Goal: Navigation & Orientation: Find specific page/section

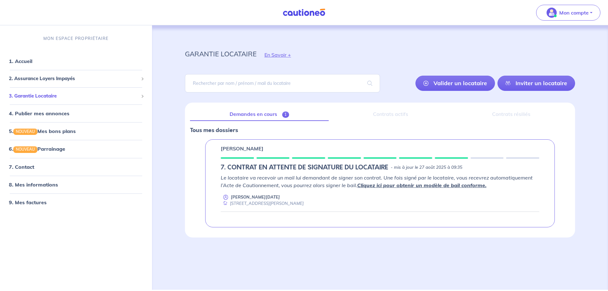
click at [53, 95] on span "3. Garantie Locataire" at bounding box center [74, 95] width 130 height 7
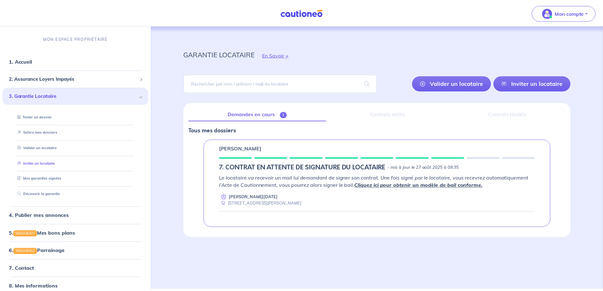
scroll to position [27, 0]
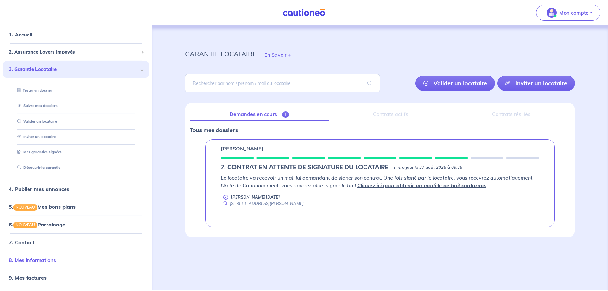
click at [31, 261] on link "8. Mes informations" at bounding box center [32, 260] width 47 height 6
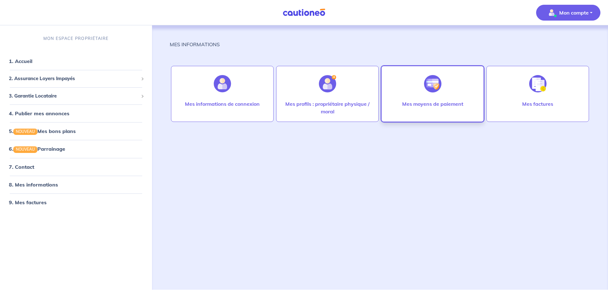
click at [428, 91] on img at bounding box center [432, 83] width 17 height 17
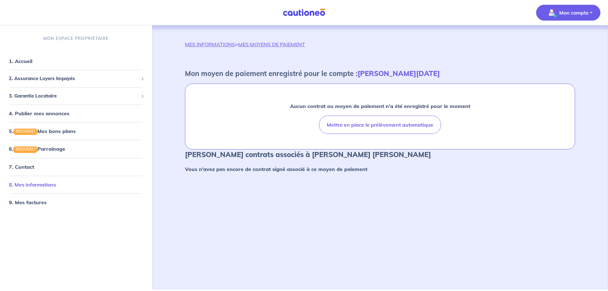
click at [41, 187] on link "8. Mes informations" at bounding box center [32, 184] width 47 height 6
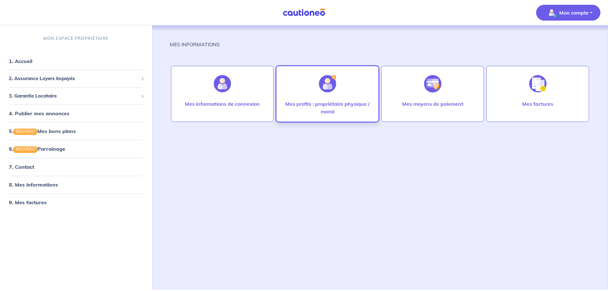
click at [314, 95] on div at bounding box center [328, 83] width 28 height 33
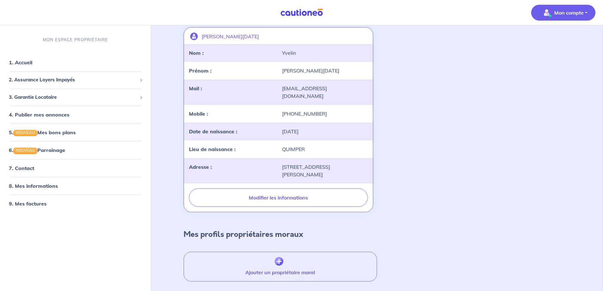
scroll to position [66, 0]
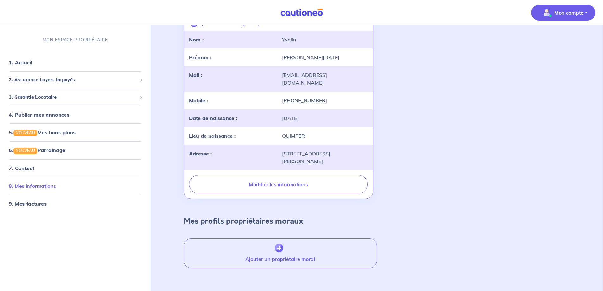
click at [55, 188] on link "8. Mes informations" at bounding box center [32, 185] width 47 height 6
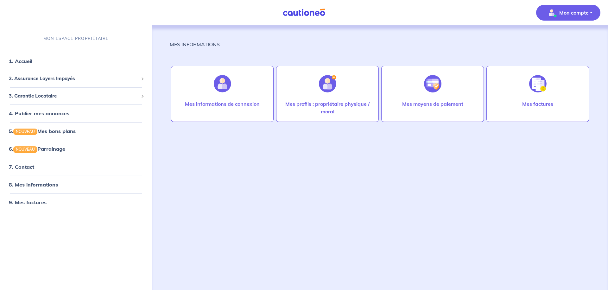
click at [569, 10] on p "Mon compte" at bounding box center [573, 13] width 29 height 8
click at [558, 39] on link "Mes informations" at bounding box center [562, 39] width 51 height 10
click at [32, 64] on link "1. Accueil" at bounding box center [20, 61] width 23 height 6
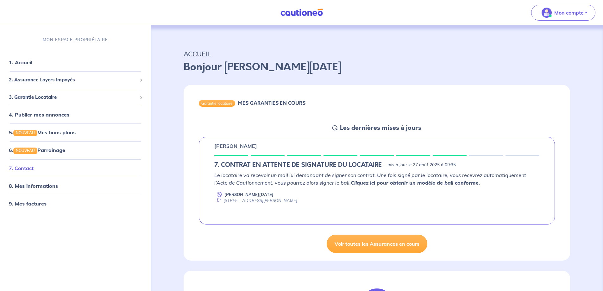
click at [19, 166] on link "7. Contact" at bounding box center [21, 168] width 25 height 6
click at [12, 66] on link "1. Accueil" at bounding box center [20, 62] width 23 height 6
click at [26, 169] on link "7. Contact" at bounding box center [21, 168] width 25 height 6
